Goal: Find specific page/section: Find specific page/section

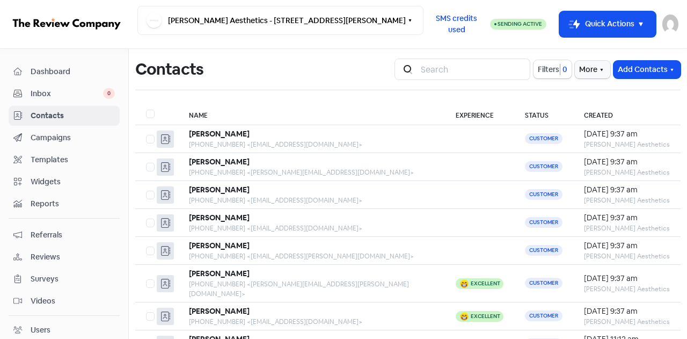
click at [52, 71] on span "Dashboard" at bounding box center [73, 71] width 84 height 11
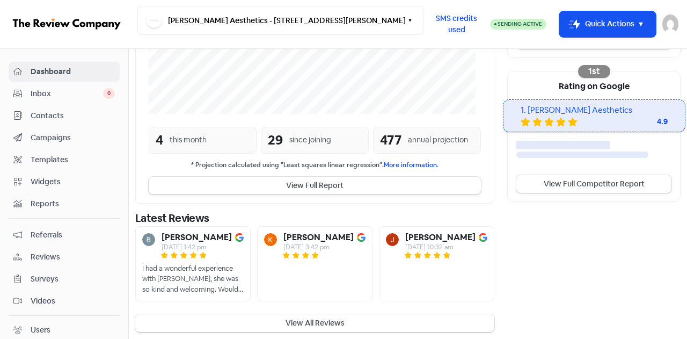
scroll to position [329, 0]
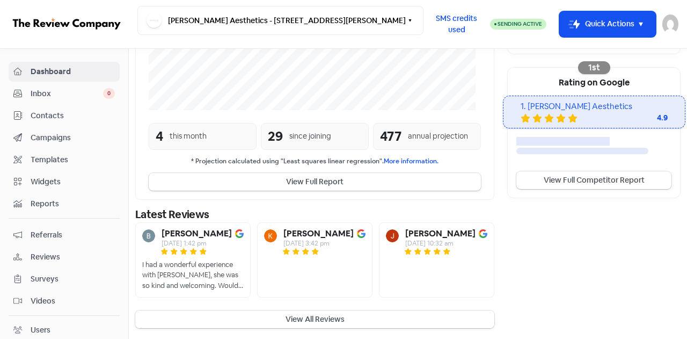
click at [329, 321] on button "View All Reviews" at bounding box center [314, 319] width 359 height 18
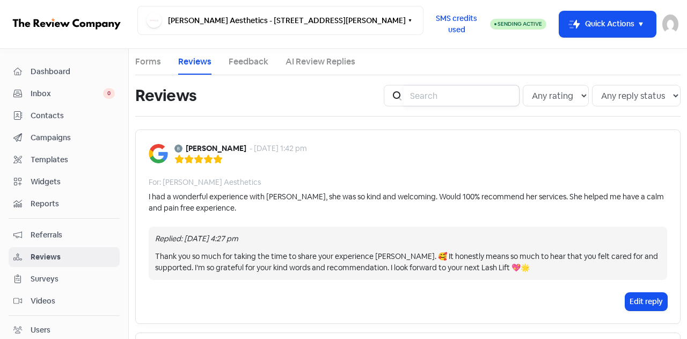
click at [453, 94] on input "search" at bounding box center [462, 95] width 116 height 21
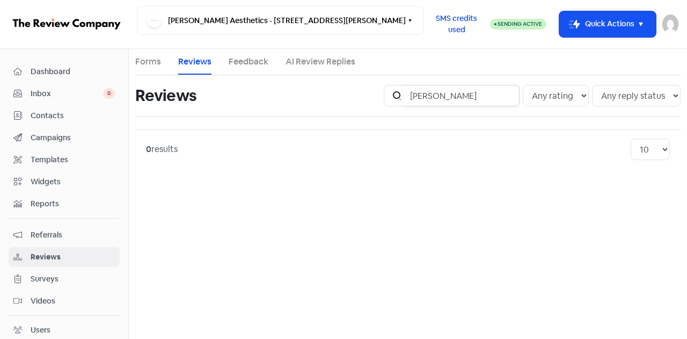
drag, startPoint x: 452, startPoint y: 97, endPoint x: 390, endPoint y: 86, distance: 62.6
click at [390, 86] on div "Icon For Search [PERSON_NAME]" at bounding box center [452, 95] width 136 height 21
type input "[PERSON_NAME]"
click at [41, 116] on span "Contacts" at bounding box center [73, 115] width 84 height 11
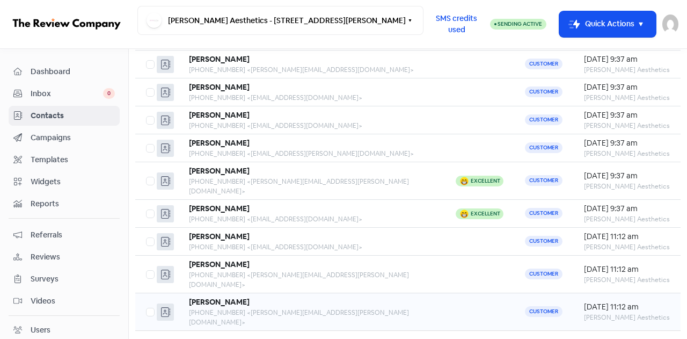
scroll to position [141, 0]
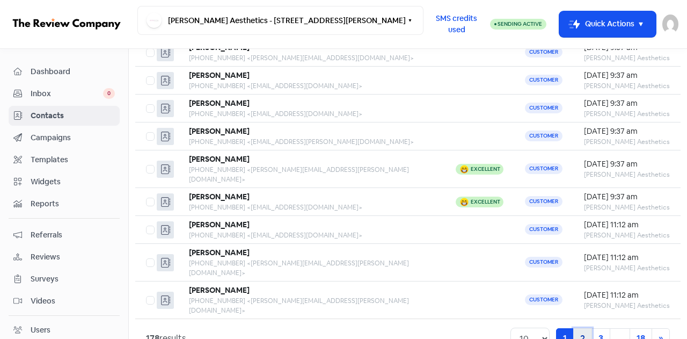
click at [577, 328] on link "2" at bounding box center [582, 338] width 19 height 20
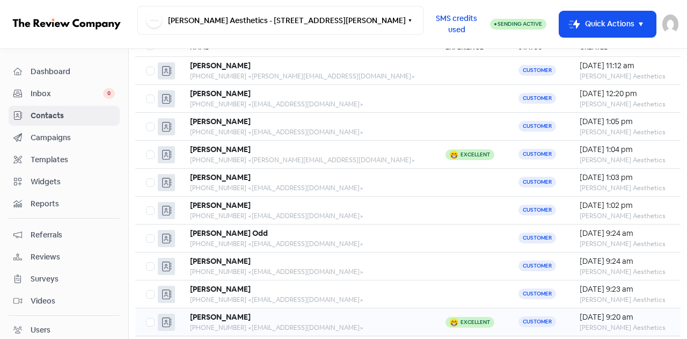
scroll to position [141, 0]
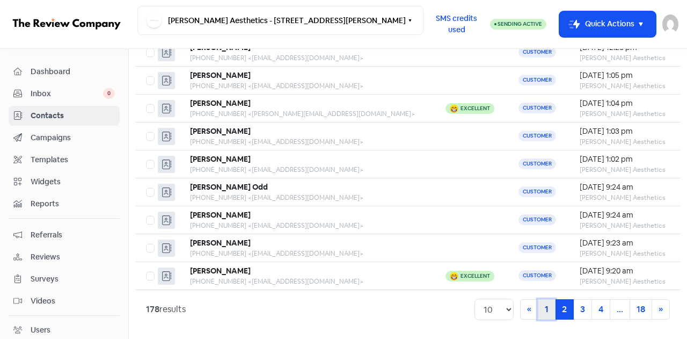
click at [540, 303] on link "1" at bounding box center [547, 309] width 18 height 20
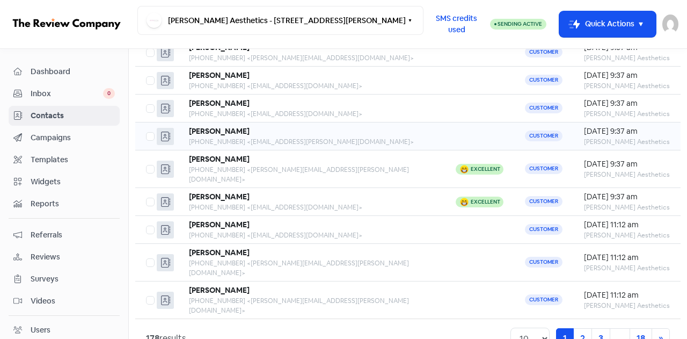
scroll to position [87, 0]
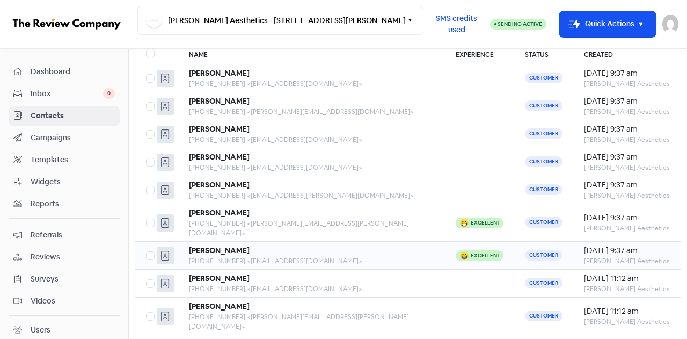
click at [273, 245] on div "[PERSON_NAME]" at bounding box center [311, 250] width 245 height 11
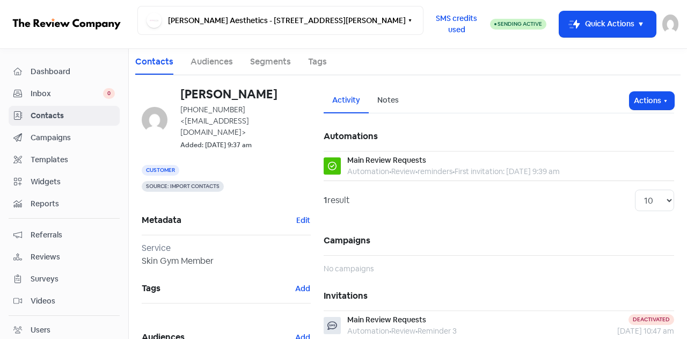
click at [44, 116] on span "Contacts" at bounding box center [73, 115] width 84 height 11
